Goal: Task Accomplishment & Management: Manage account settings

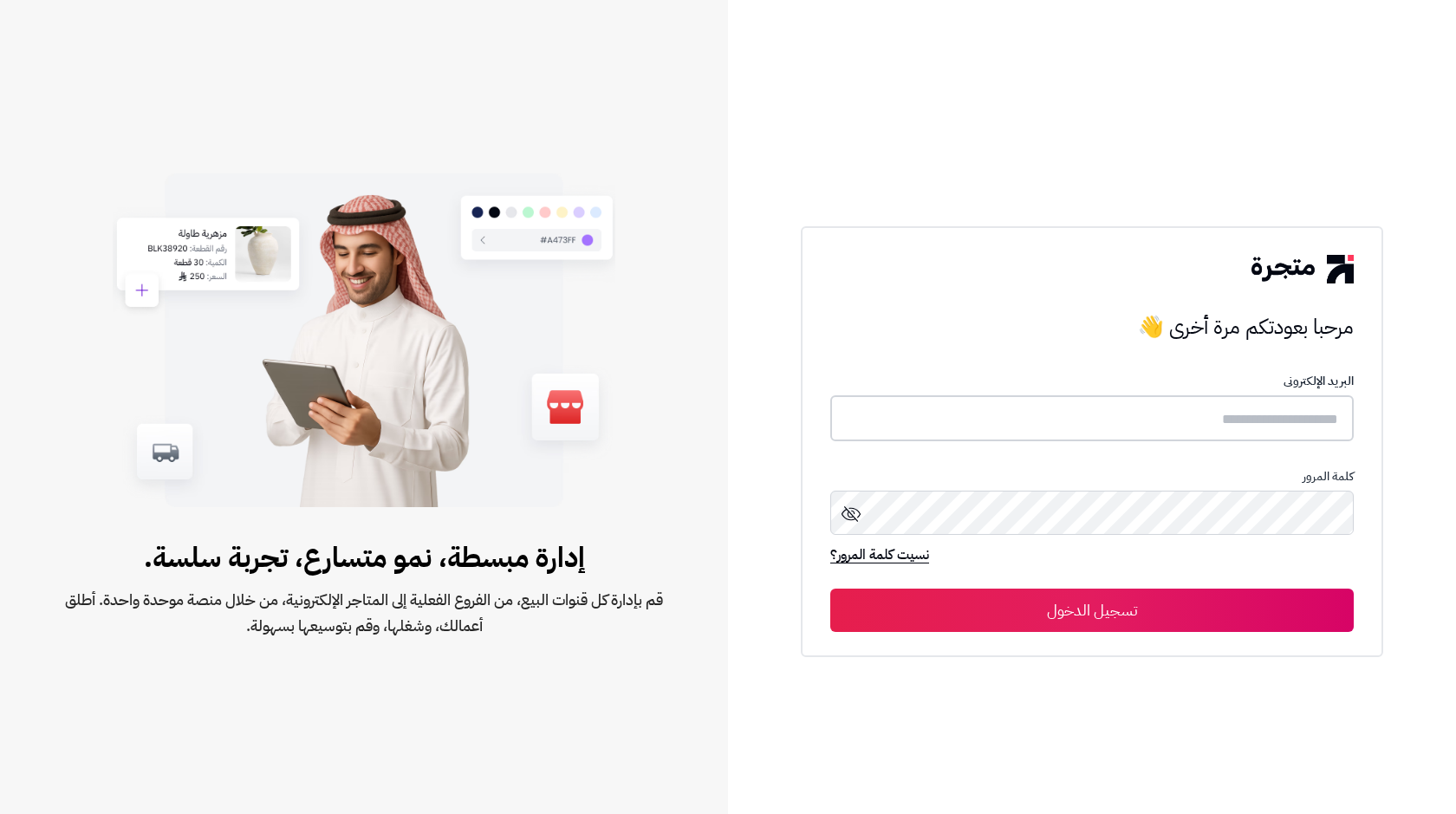
type input "**********"
click at [1036, 598] on button "تسجيل الدخول" at bounding box center [1091, 609] width 523 height 43
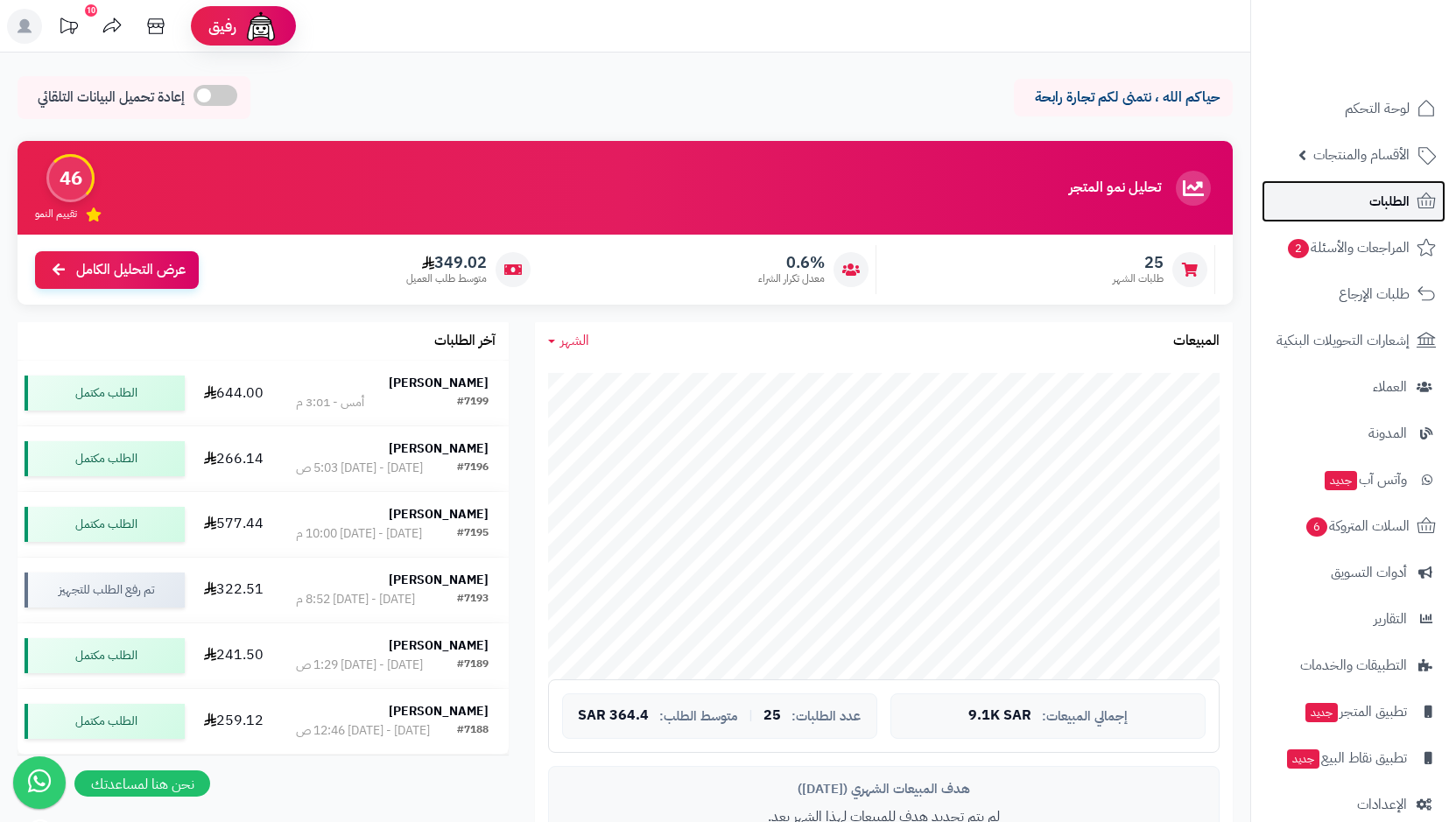
click at [1377, 195] on span "الطلبات" at bounding box center [1389, 200] width 40 height 24
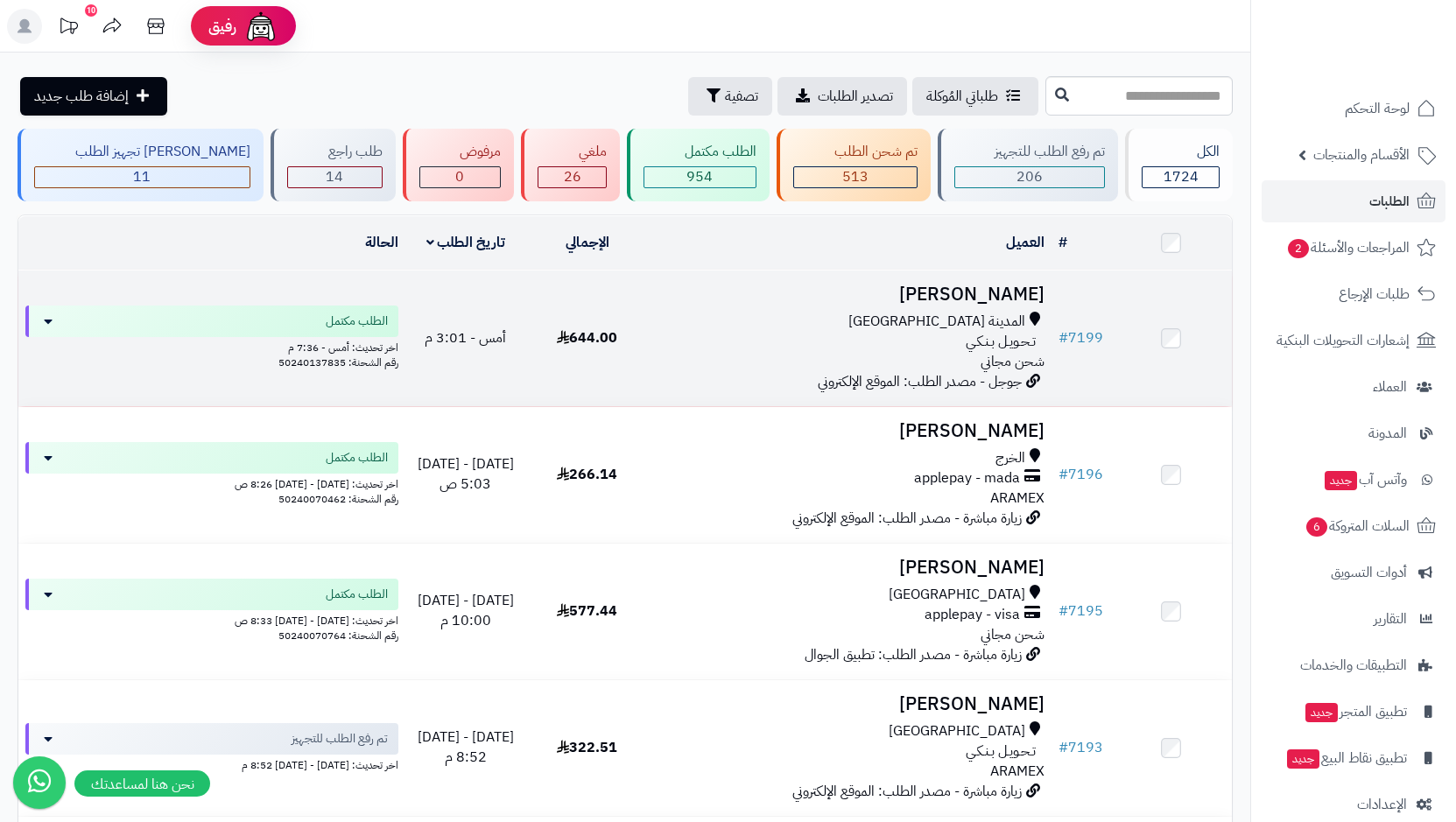
click at [963, 326] on span "المدينة المنورة" at bounding box center [937, 321] width 177 height 21
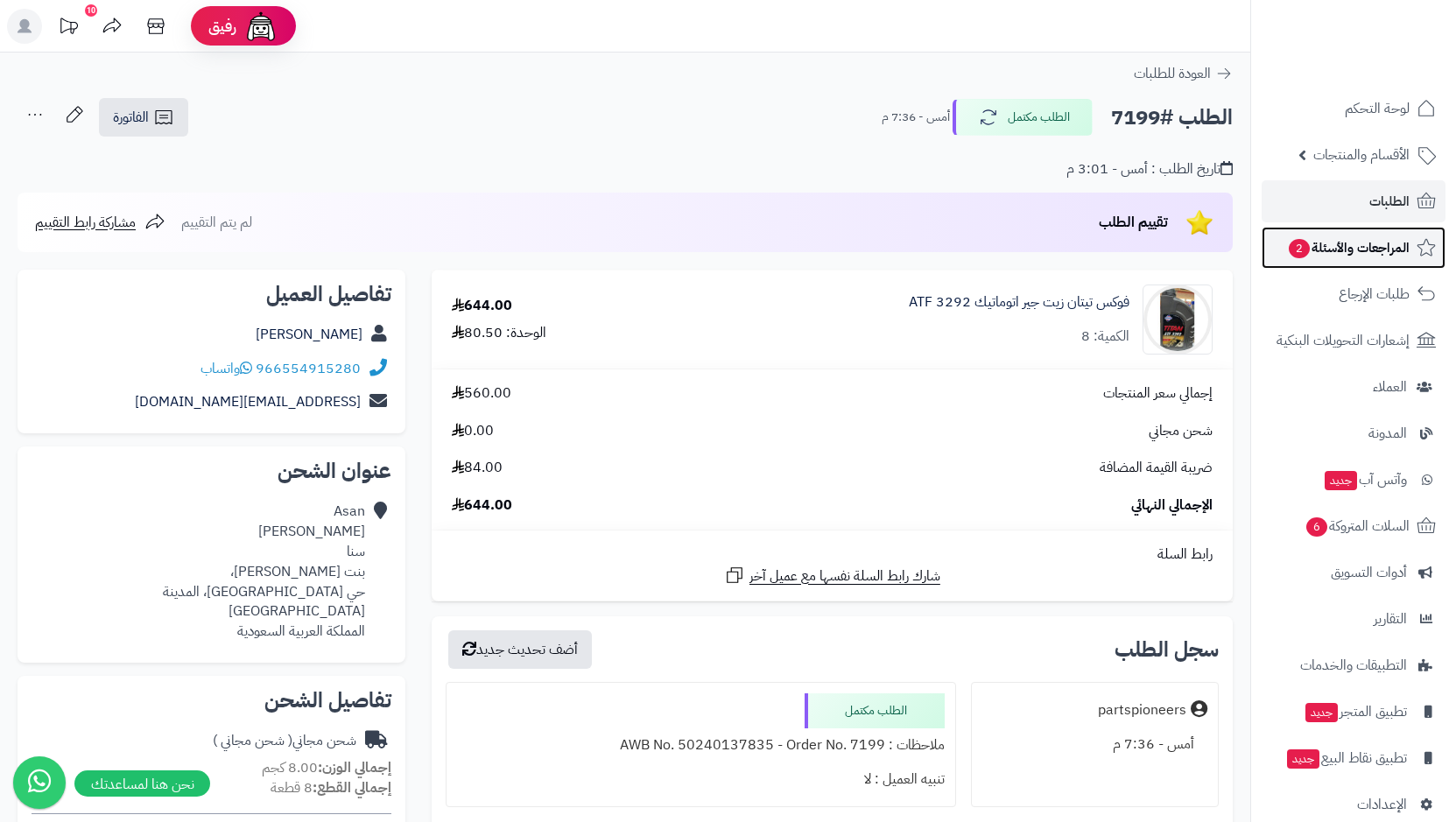
click at [1337, 252] on span "المراجعات والأسئلة 2" at bounding box center [1348, 247] width 123 height 24
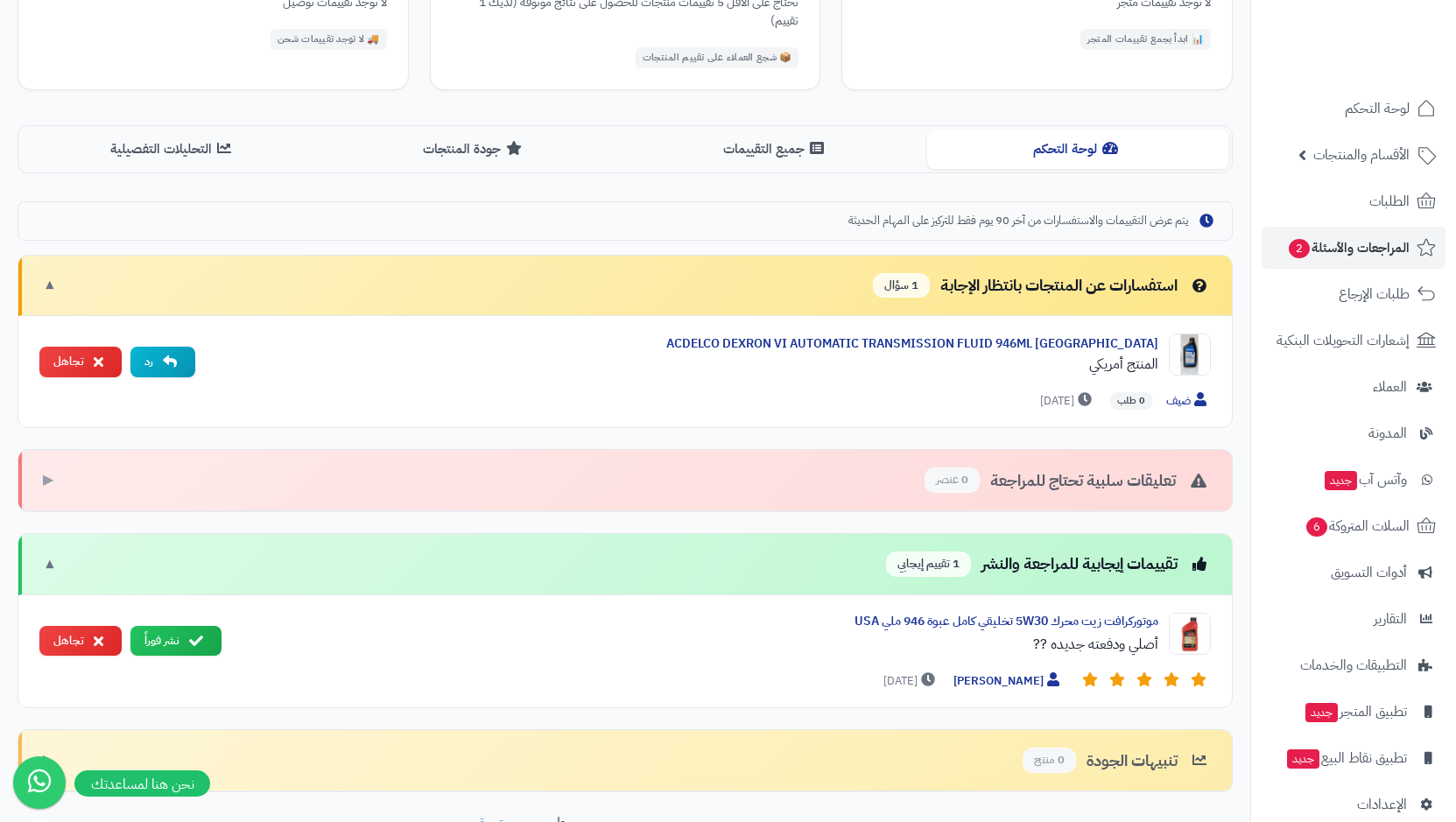
scroll to position [443, 0]
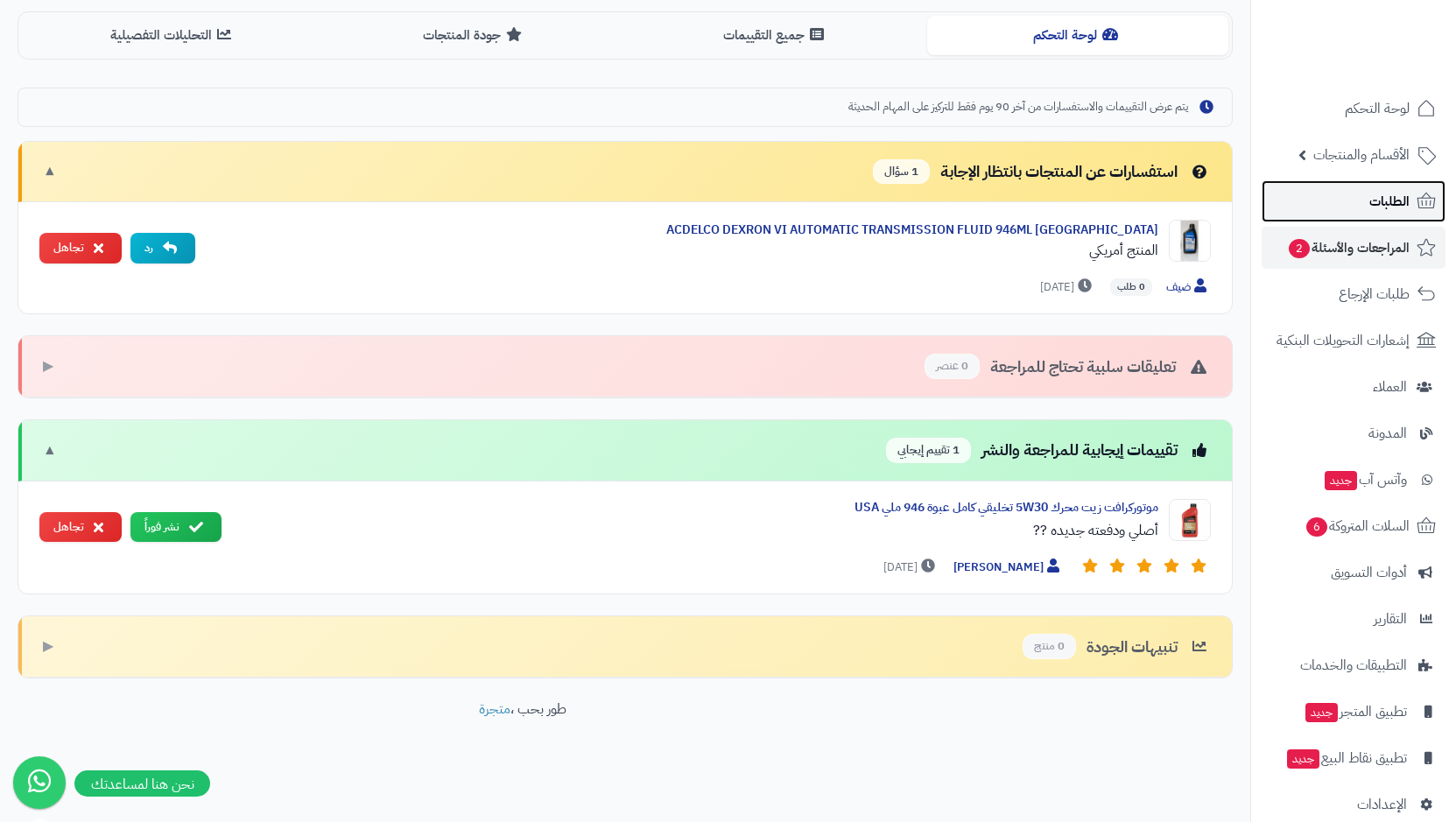
click at [1387, 204] on span "الطلبات" at bounding box center [1389, 200] width 40 height 24
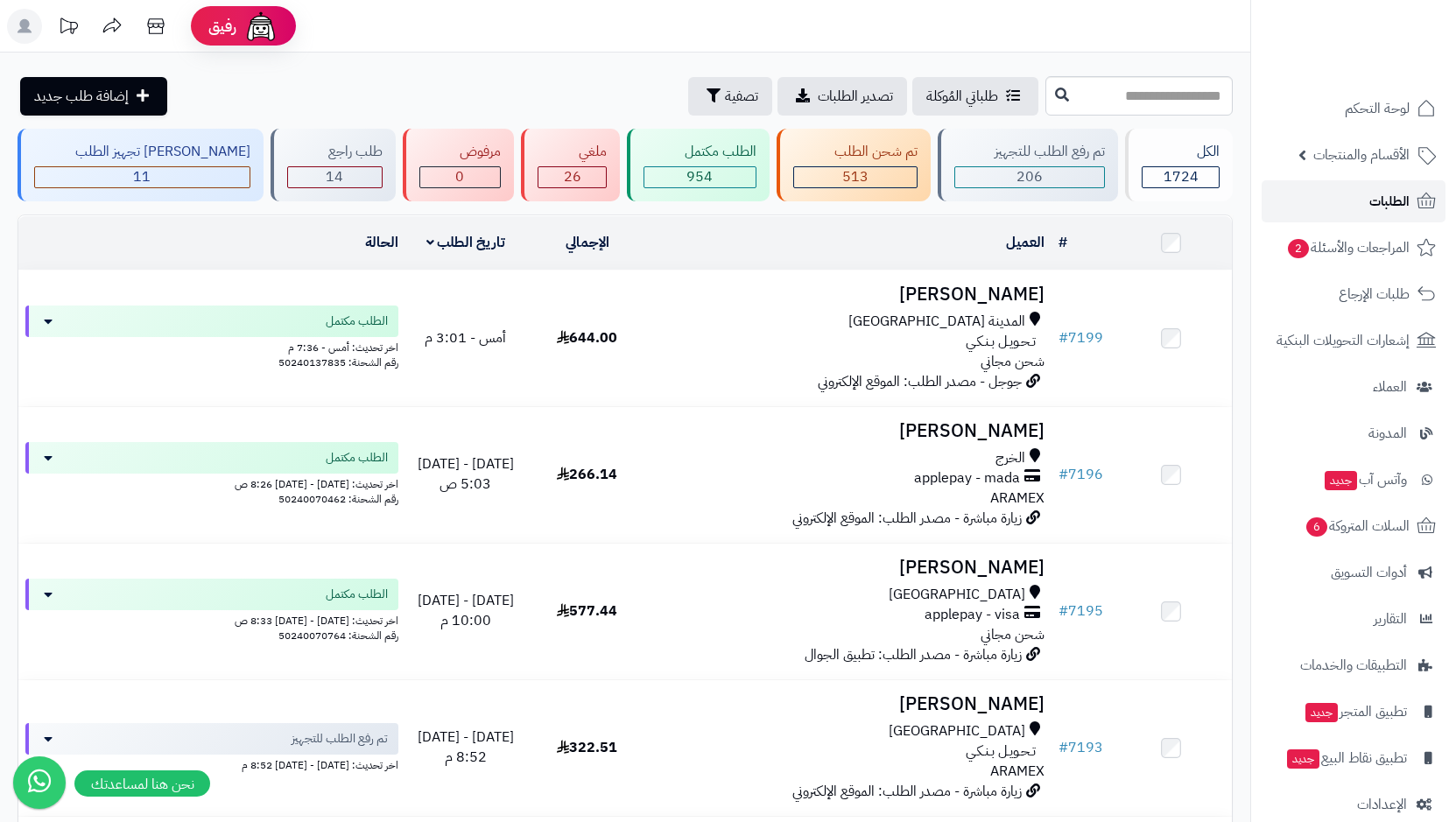
click at [1376, 212] on span "الطلبات" at bounding box center [1389, 200] width 40 height 24
click at [897, 30] on header "رفيق ! 10 الطلبات معالجة مكتمل إرجاع المنتجات العملاء المتواجدون الان 4980 عملا…" at bounding box center [728, 26] width 1456 height 53
click at [302, 81] on div "طلباتي المُوكلة تصدير الطلبات تصفية إضافة طلب جديد" at bounding box center [530, 96] width 1024 height 38
click at [336, 93] on div "طلباتي المُوكلة تصدير الطلبات تصفية إضافة طلب جديد" at bounding box center [530, 96] width 1024 height 38
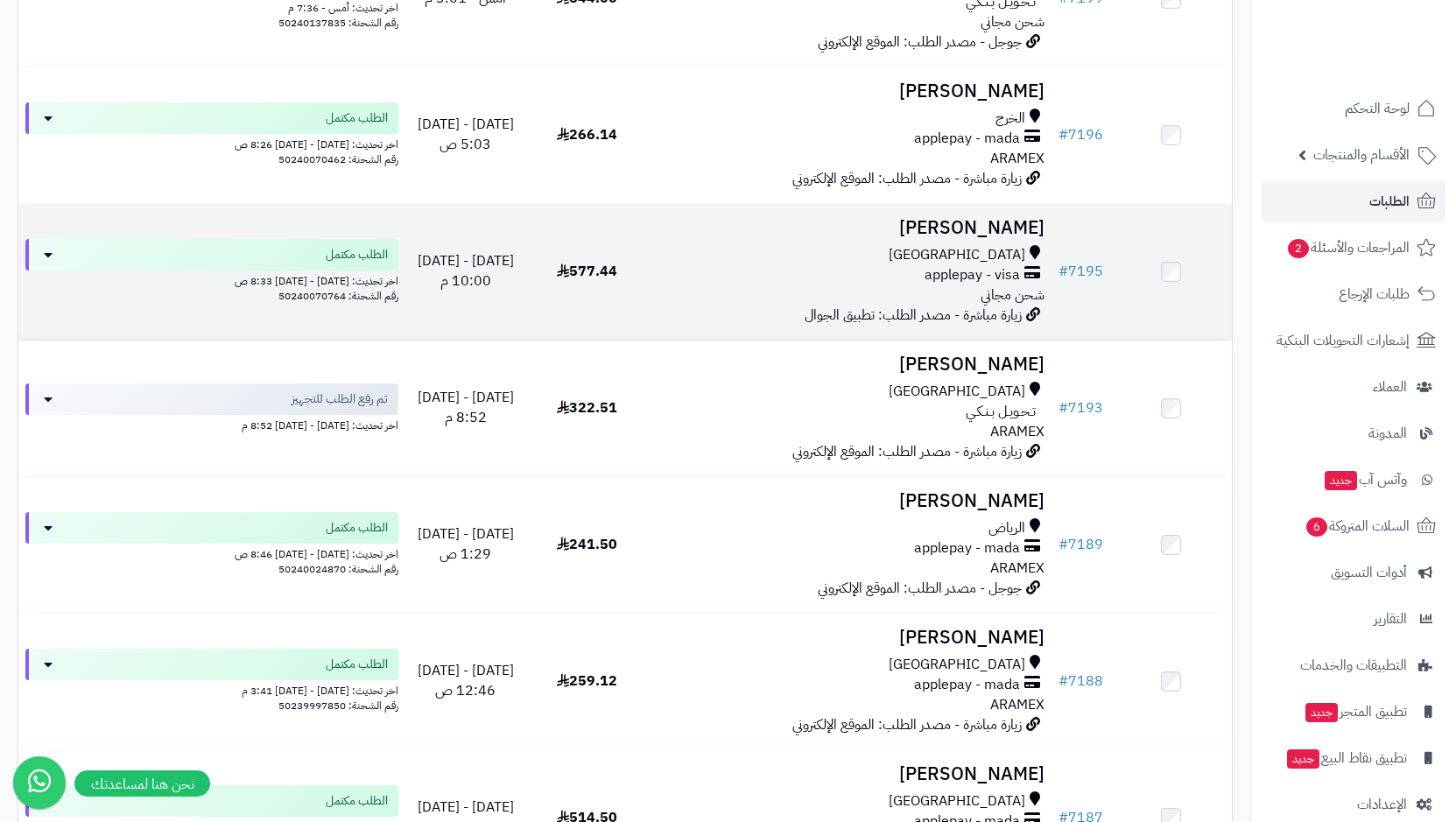
scroll to position [350, 0]
